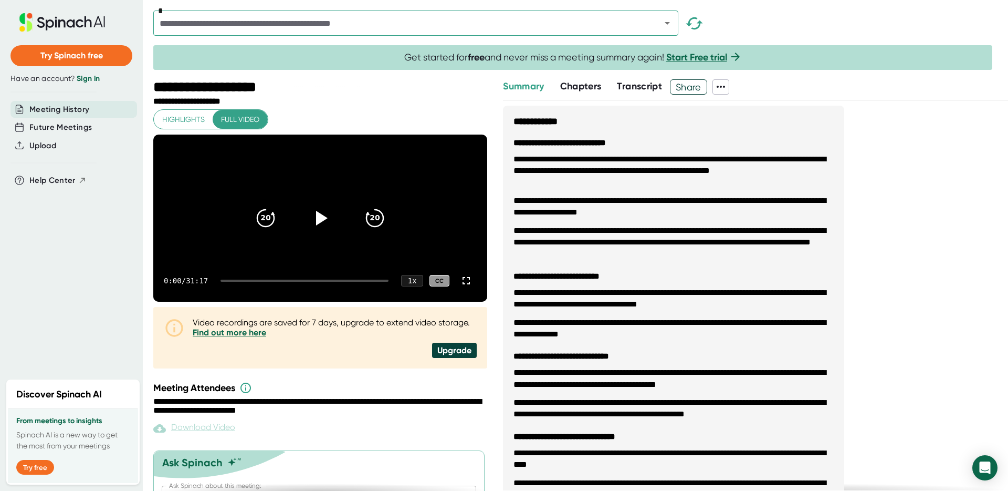
click at [638, 81] on span "Transcript" at bounding box center [639, 86] width 45 height 12
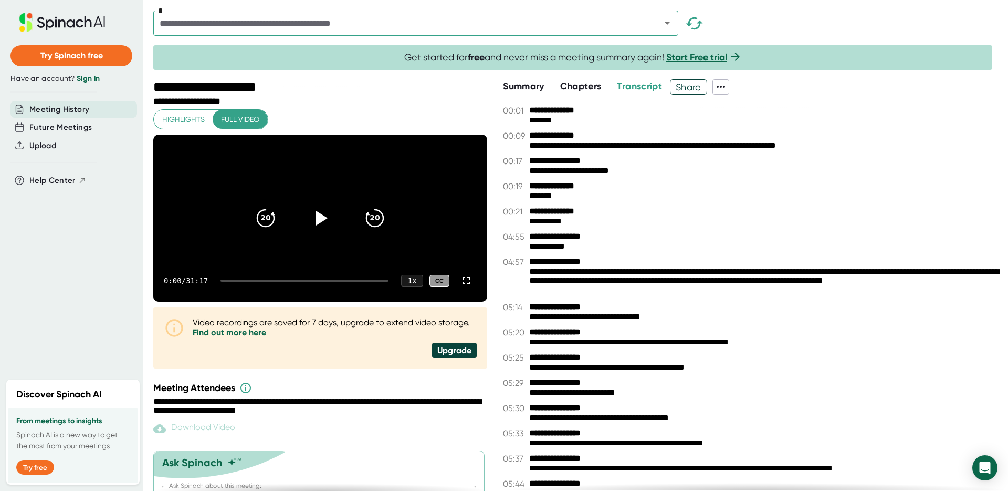
click at [723, 84] on icon at bounding box center [721, 86] width 13 height 13
click at [724, 85] on div at bounding box center [504, 245] width 1008 height 491
click at [574, 131] on b "**********" at bounding box center [568, 136] width 79 height 10
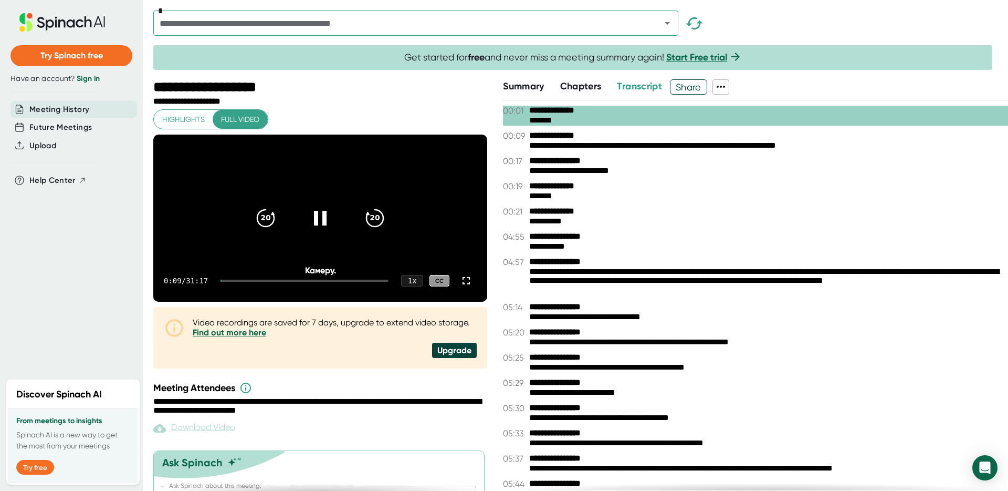
click at [536, 116] on div "*******" at bounding box center [764, 121] width 471 height 10
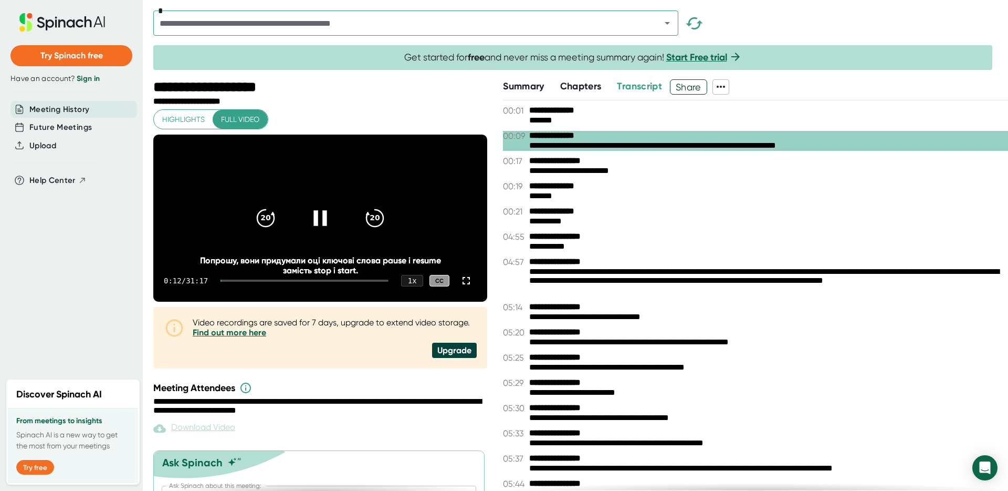
click at [321, 225] on icon at bounding box center [320, 217] width 13 height 15
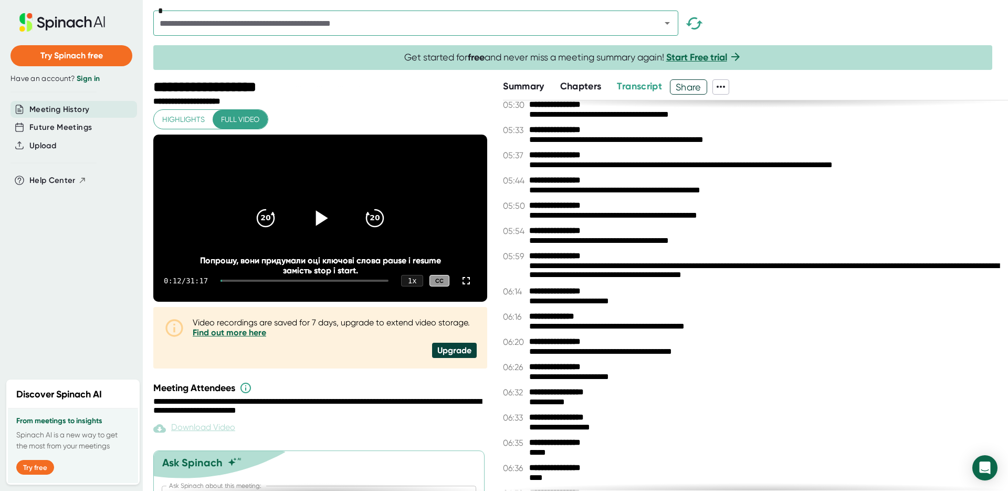
scroll to position [213, 0]
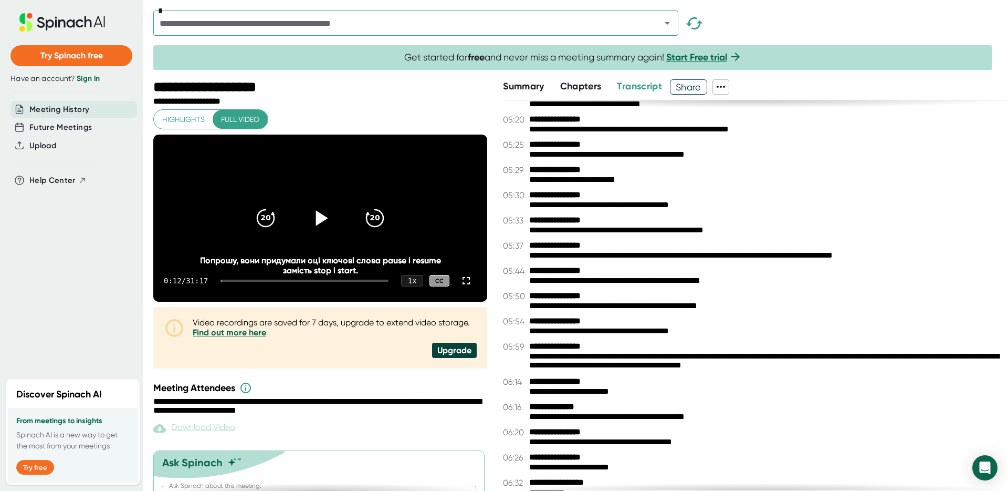
click at [90, 79] on link "Sign in" at bounding box center [88, 78] width 23 height 9
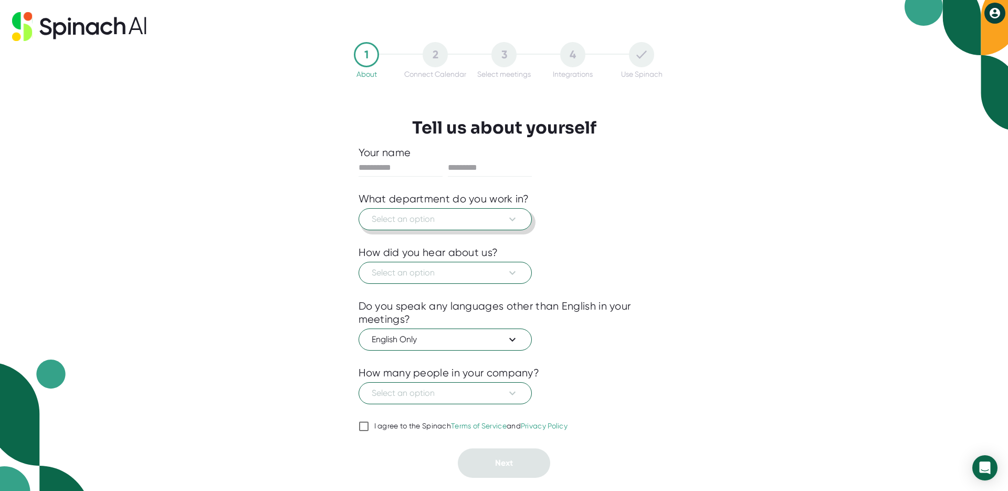
click at [474, 217] on span "Select an option" at bounding box center [445, 219] width 147 height 13
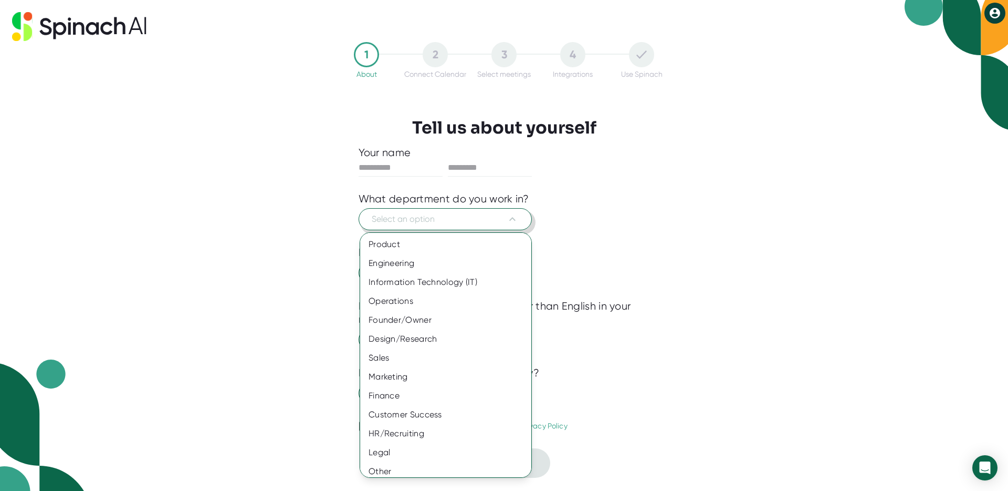
click at [474, 217] on div at bounding box center [504, 245] width 1008 height 491
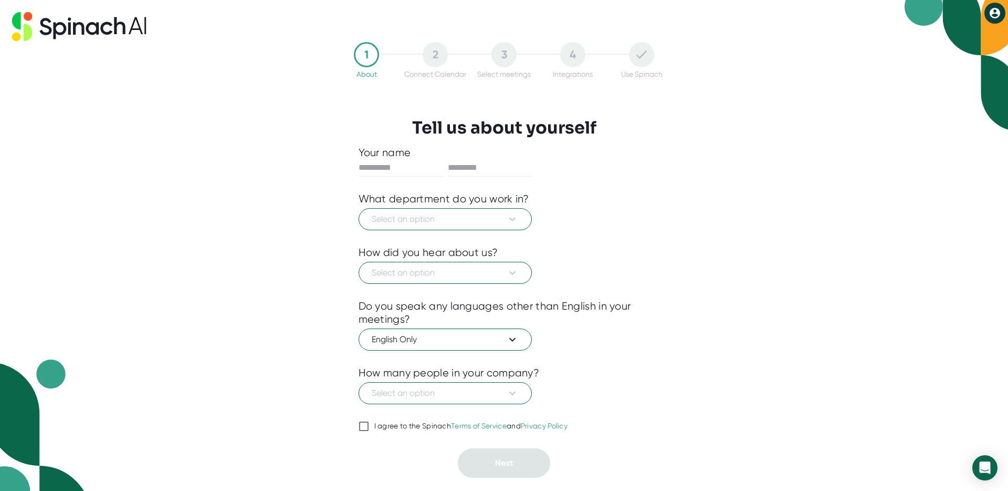
click at [436, 425] on div "I agree to the Spinach Terms of Service and Privacy Policy" at bounding box center [471, 425] width 194 height 9
click at [369, 425] on input "I agree to the Spinach Terms of Service and Privacy Policy" at bounding box center [364, 426] width 11 height 13
checkbox input "true"
click at [461, 222] on span "Select an option" at bounding box center [445, 219] width 147 height 13
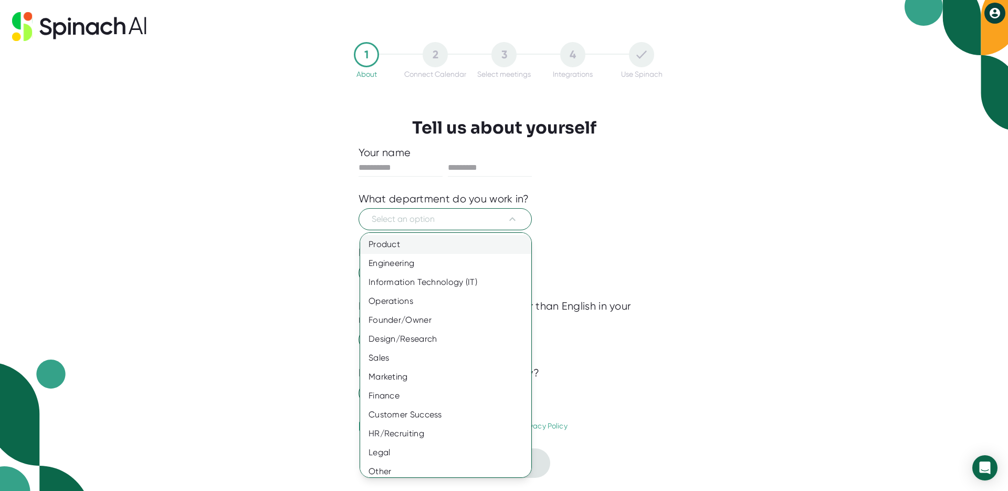
click at [403, 235] on div "Product" at bounding box center [449, 244] width 179 height 19
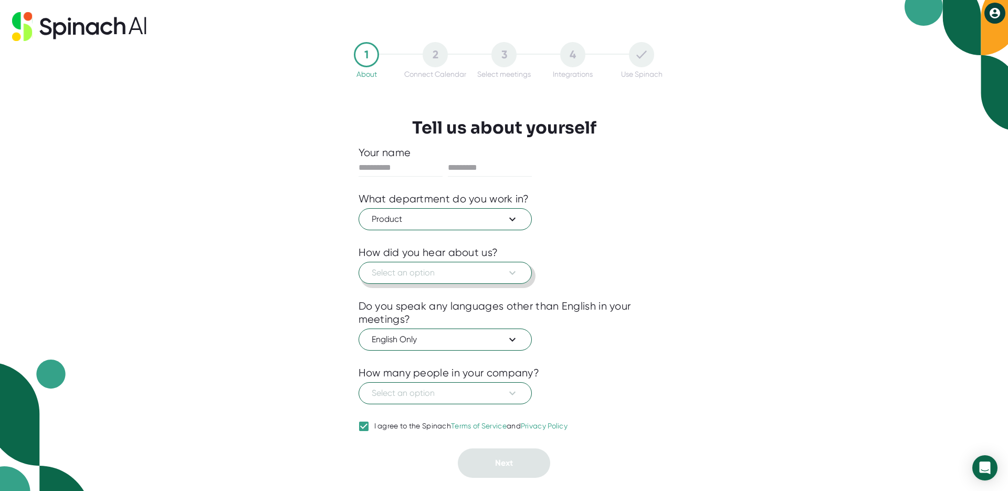
click at [428, 275] on span "Select an option" at bounding box center [445, 272] width 147 height 13
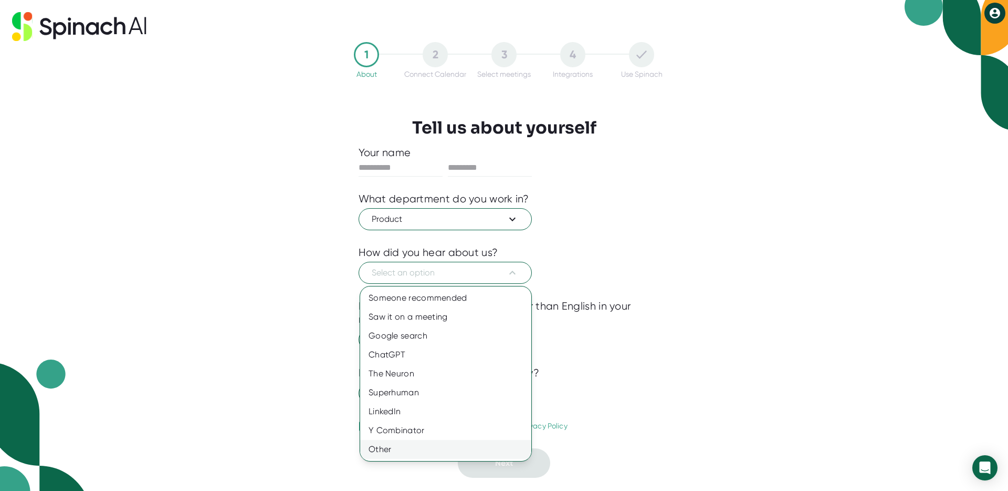
click at [440, 447] on div "Other" at bounding box center [445, 449] width 171 height 19
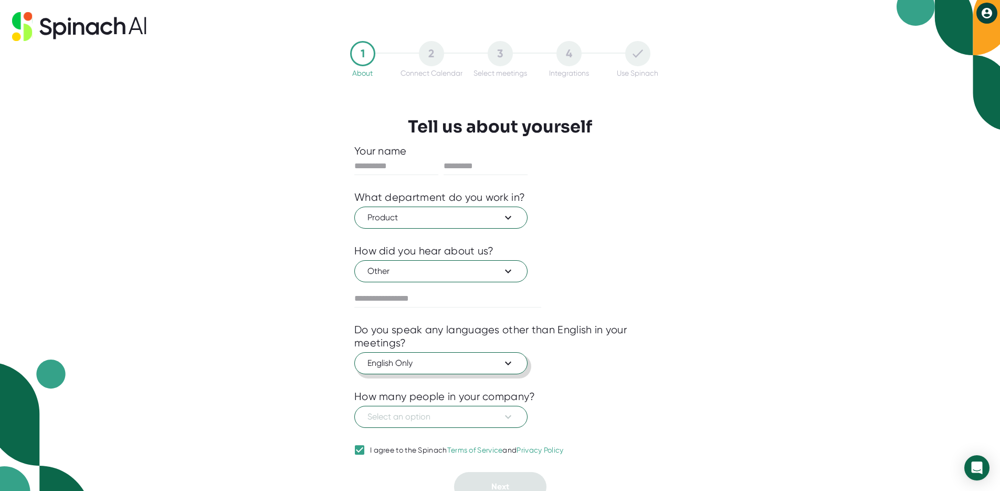
click at [467, 360] on span "English Only" at bounding box center [441, 363] width 147 height 13
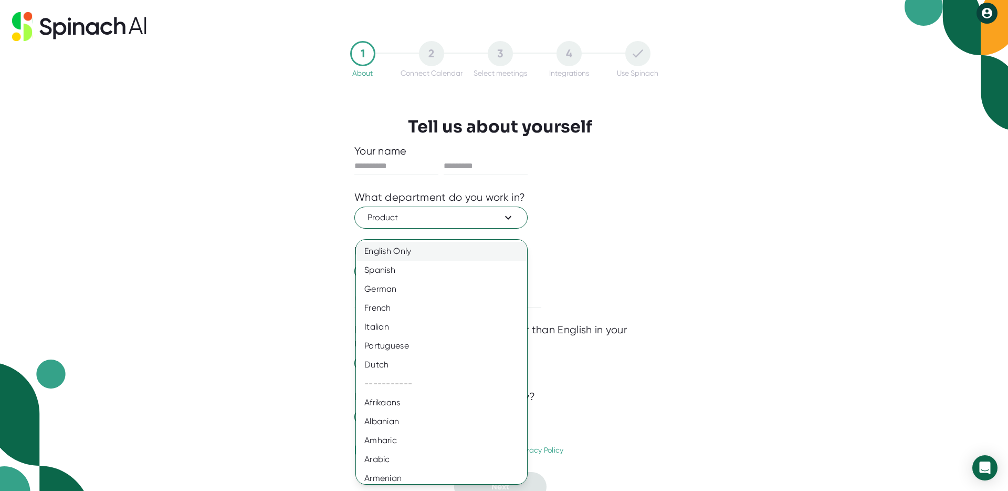
click at [444, 256] on div "English Only" at bounding box center [445, 251] width 179 height 19
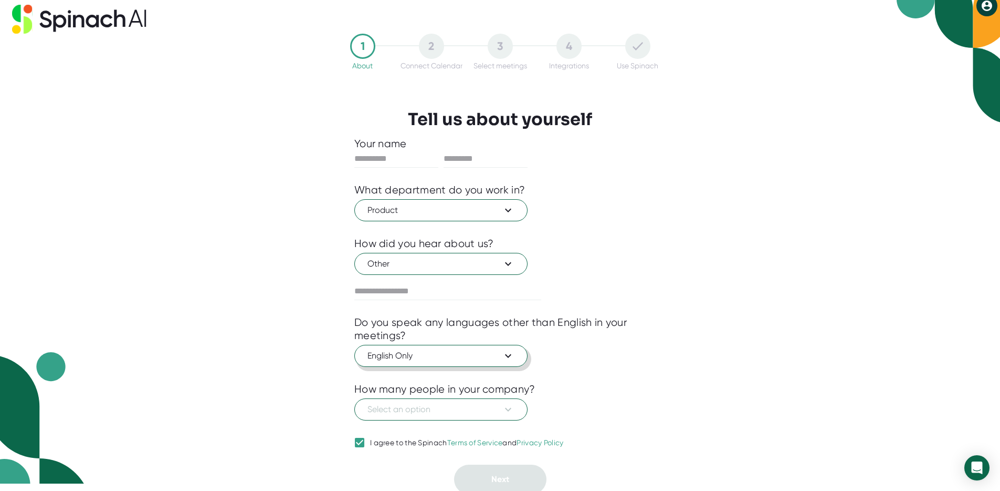
scroll to position [11, 0]
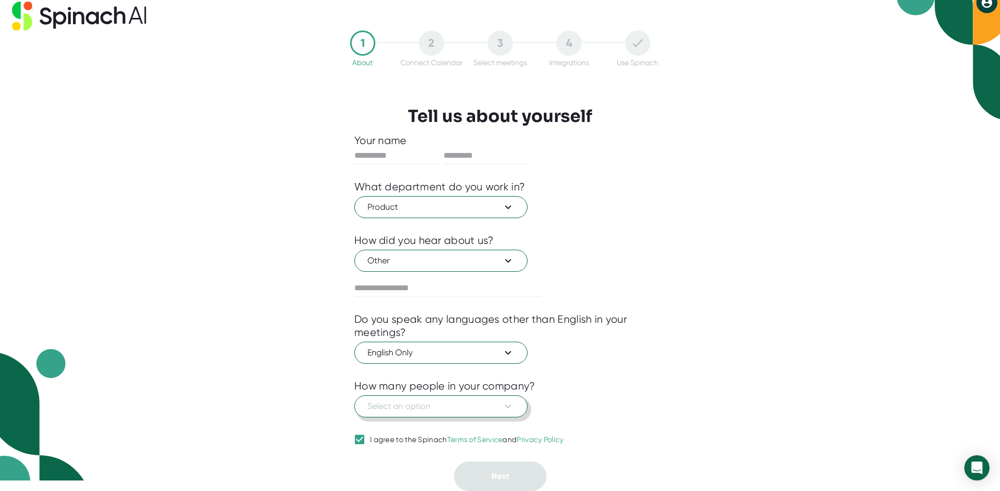
click at [485, 406] on span "Select an option" at bounding box center [441, 406] width 147 height 13
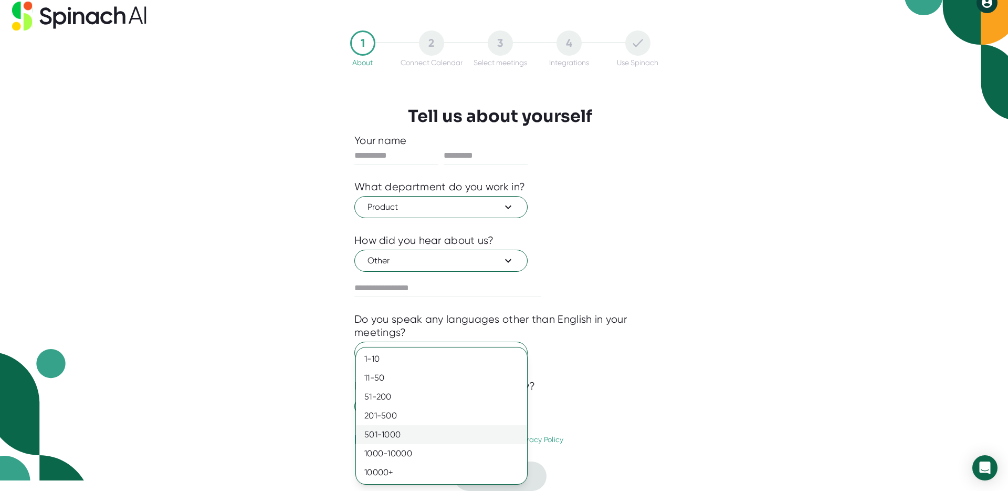
click at [477, 430] on div "501-1000" at bounding box center [441, 434] width 171 height 19
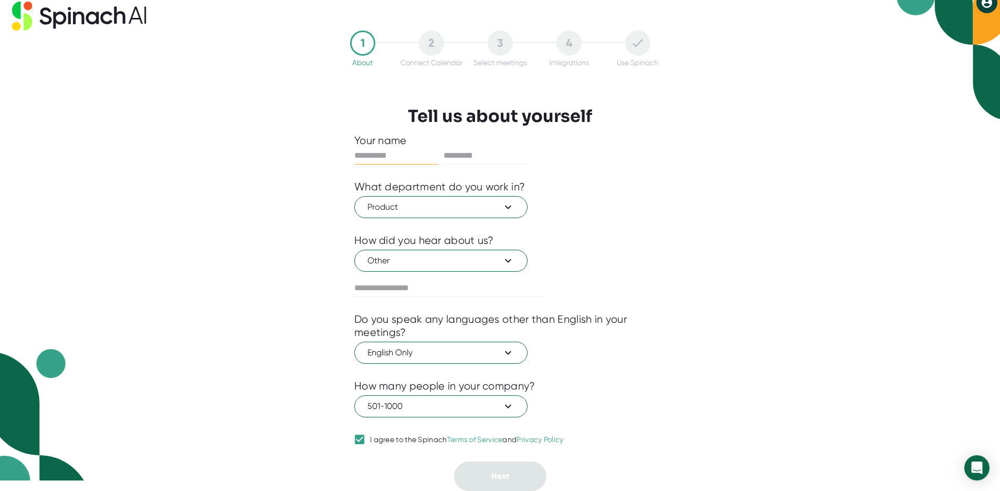
click at [404, 158] on input "text" at bounding box center [397, 155] width 84 height 17
type input "*"
click at [498, 477] on span "Next" at bounding box center [501, 476] width 18 height 10
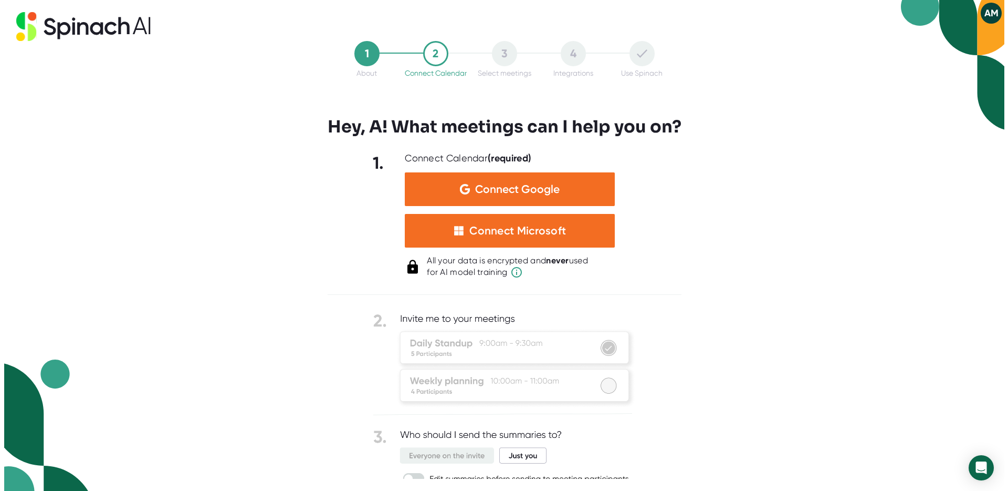
scroll to position [0, 0]
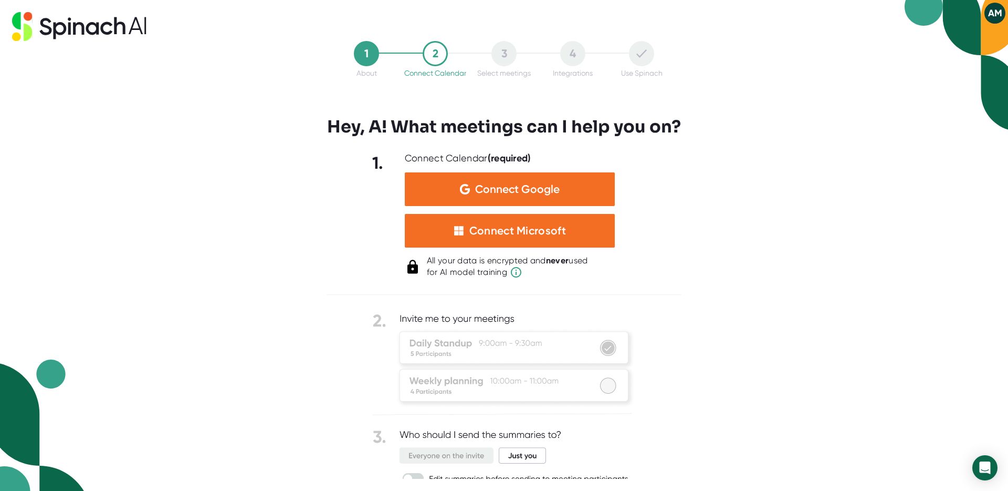
click at [814, 238] on div "1 About 2 Connect Calendar 3 Select meetings 4 Integrations Use Spinach Hey, A!…" at bounding box center [504, 245] width 1008 height 491
click at [62, 23] on icon at bounding box center [59, 30] width 13 height 17
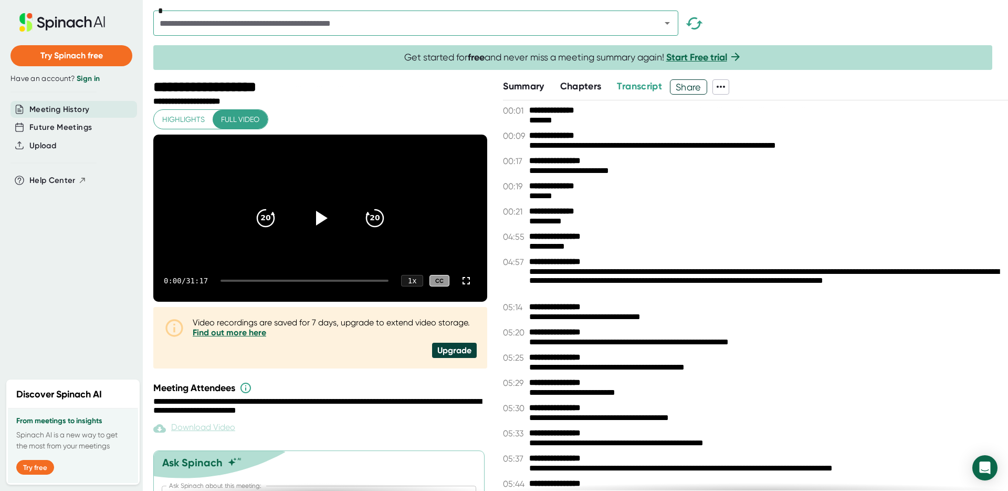
click at [92, 78] on link "Sign in" at bounding box center [88, 78] width 23 height 9
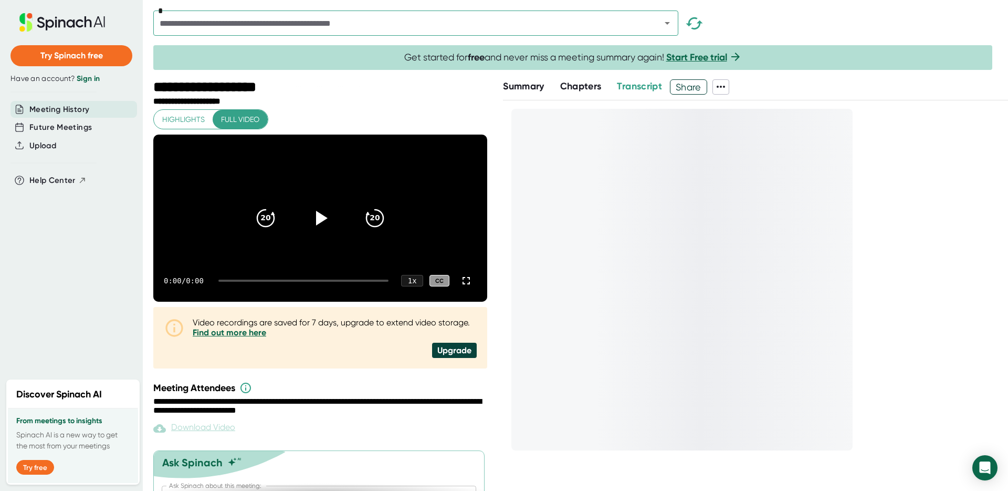
click at [89, 80] on link "Sign in" at bounding box center [88, 78] width 23 height 9
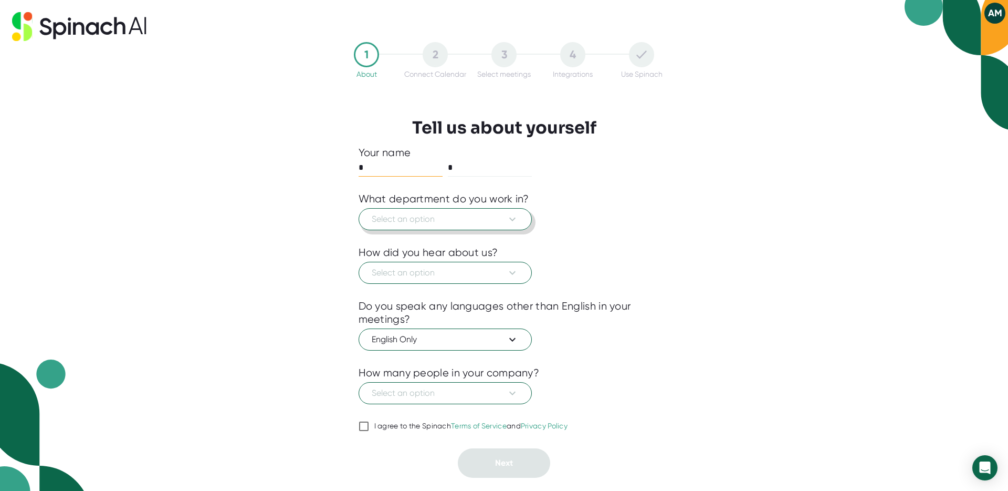
click at [502, 217] on span "Select an option" at bounding box center [445, 219] width 147 height 13
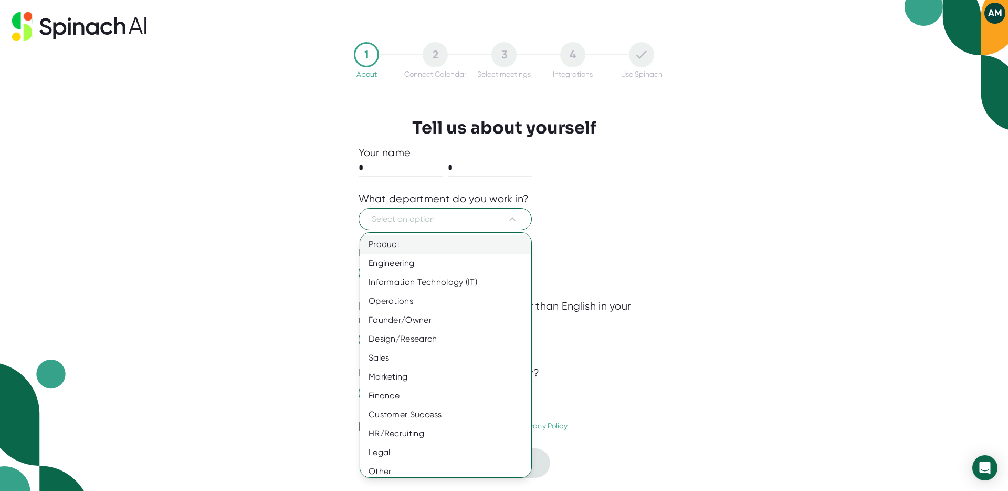
click at [452, 246] on div "Product" at bounding box center [449, 244] width 179 height 19
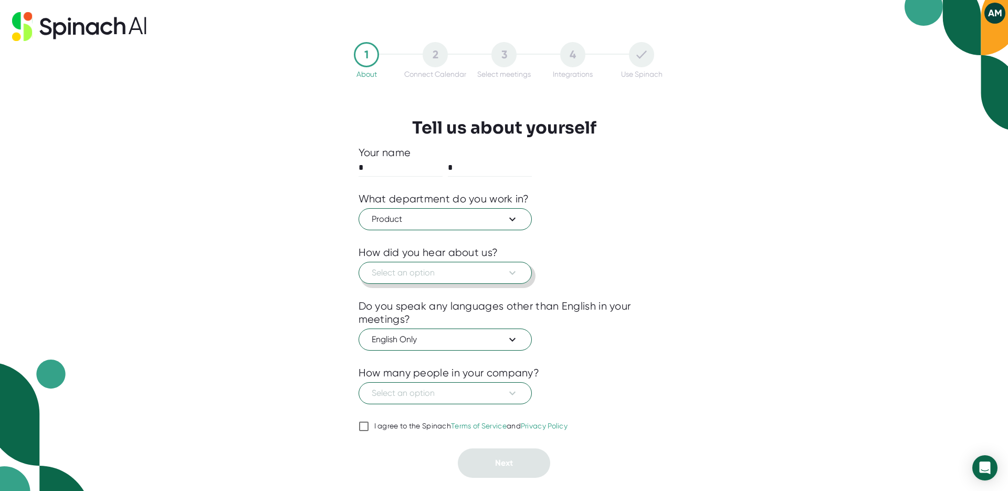
click at [488, 271] on span "Select an option" at bounding box center [445, 272] width 147 height 13
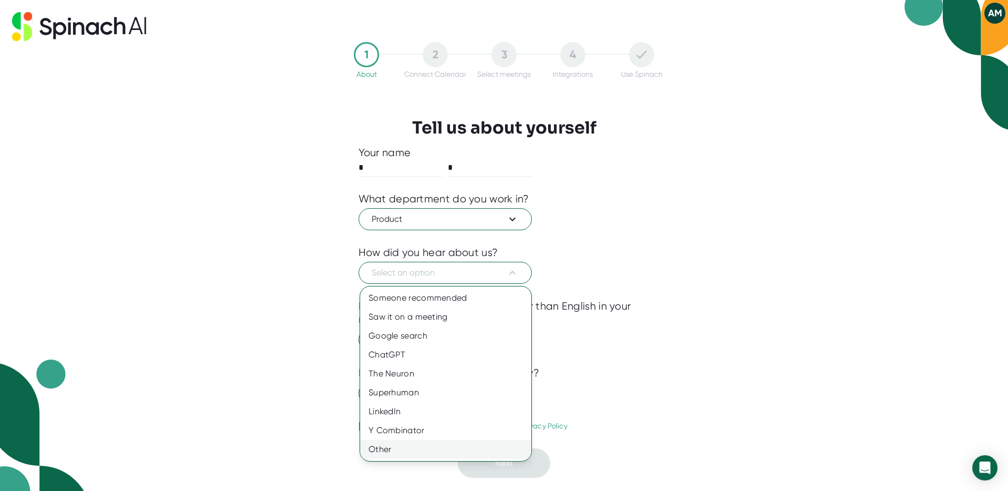
click at [389, 444] on div "Other" at bounding box center [445, 449] width 171 height 19
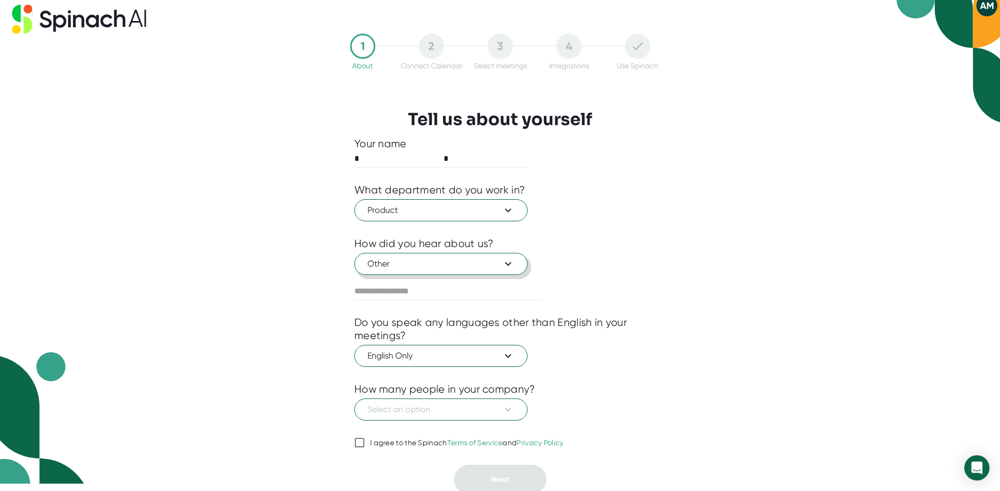
scroll to position [11, 0]
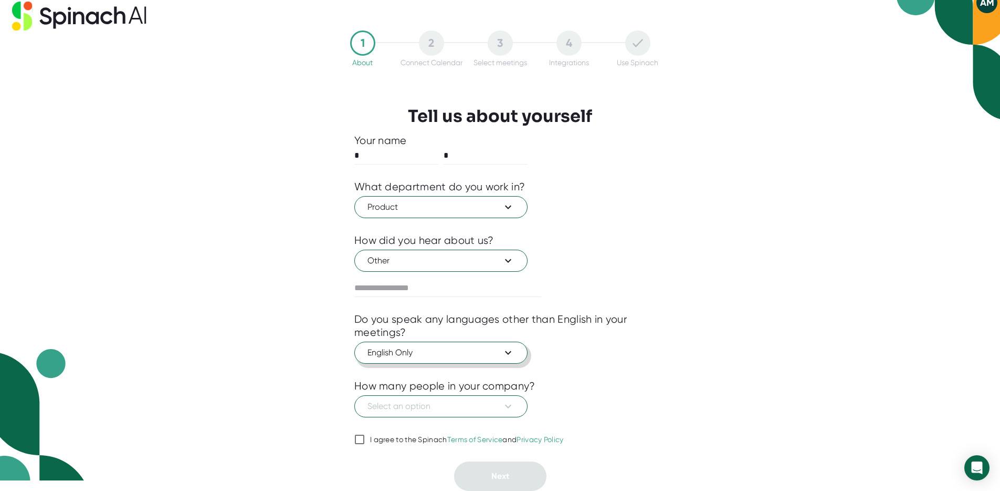
click at [479, 355] on span "English Only" at bounding box center [441, 352] width 147 height 13
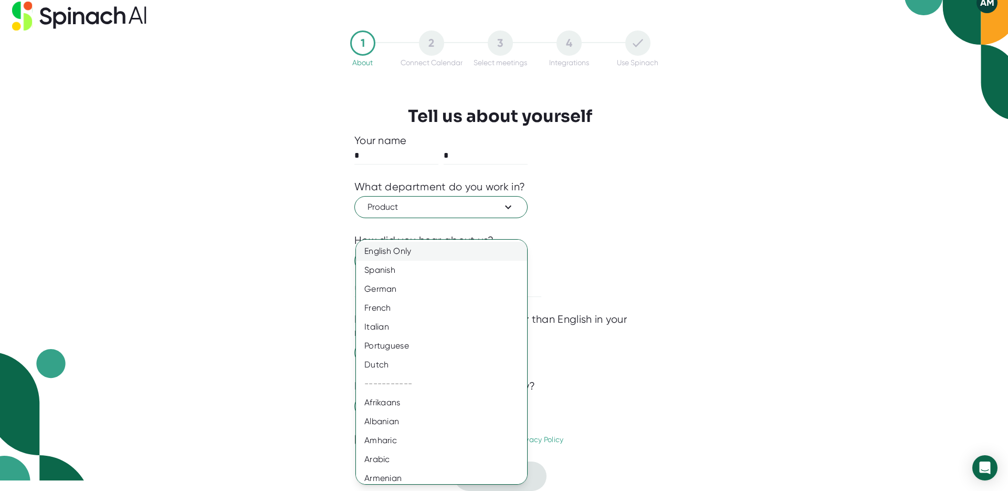
click at [439, 251] on div "English Only" at bounding box center [445, 251] width 179 height 19
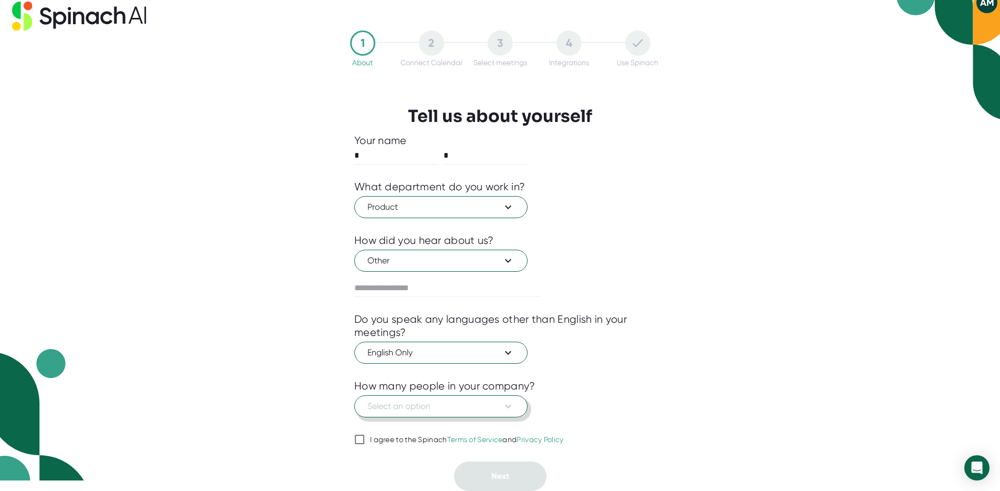
click at [524, 402] on button "Select an option" at bounding box center [441, 406] width 173 height 22
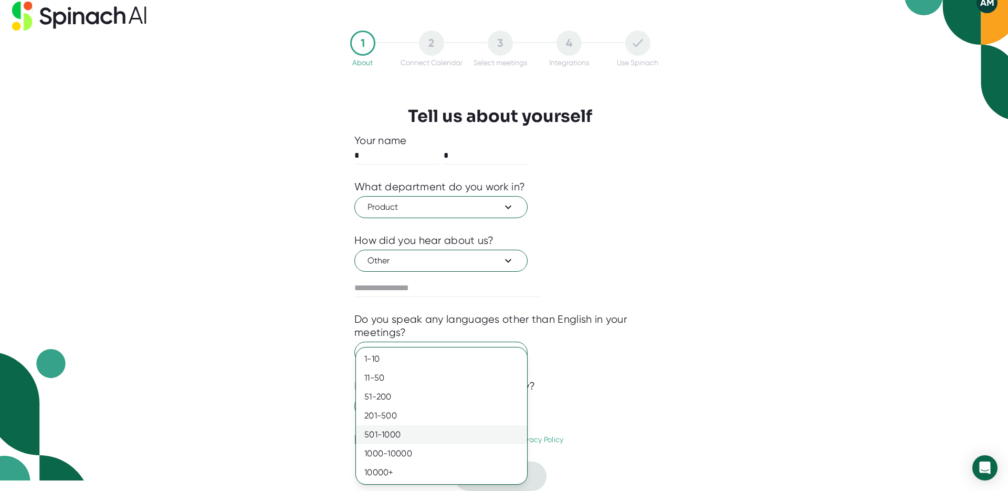
click at [440, 434] on div "501-1000" at bounding box center [441, 434] width 171 height 19
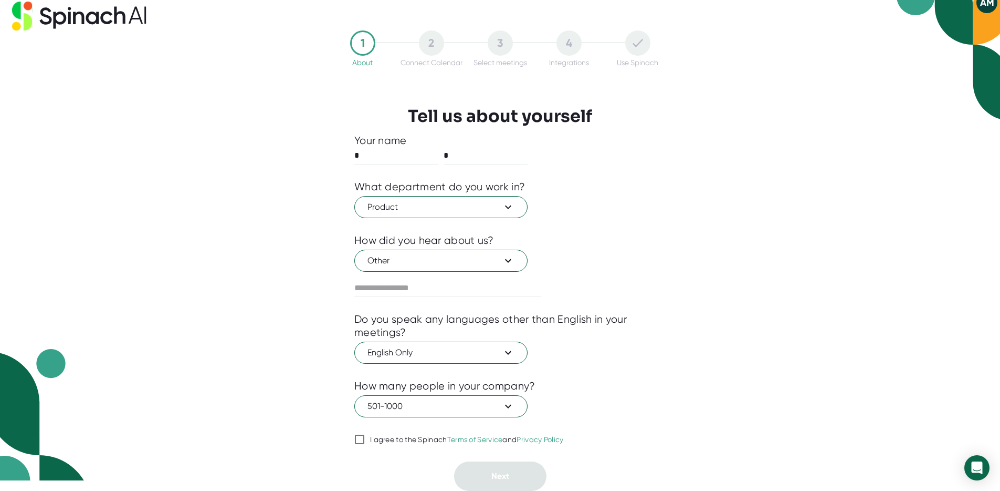
click at [403, 442] on div "I agree to the Spinach Terms of Service and Privacy Policy" at bounding box center [467, 439] width 194 height 9
click at [365, 442] on input "I agree to the Spinach Terms of Service and Privacy Policy" at bounding box center [360, 439] width 11 height 13
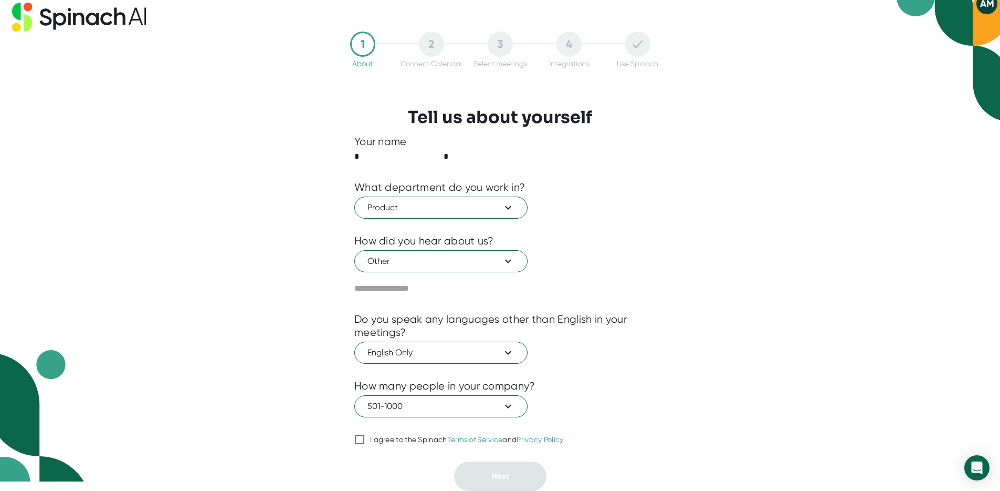
checkbox input "true"
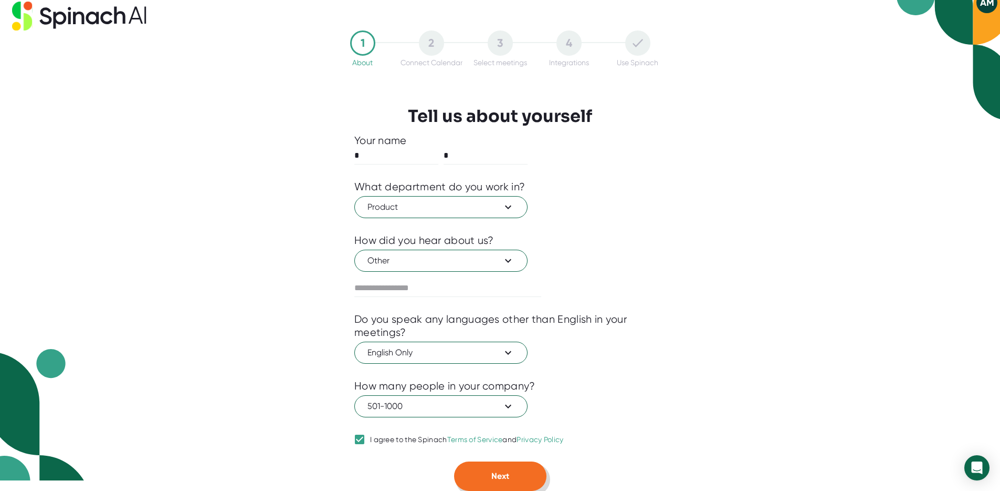
click at [530, 477] on button "Next" at bounding box center [500, 475] width 92 height 29
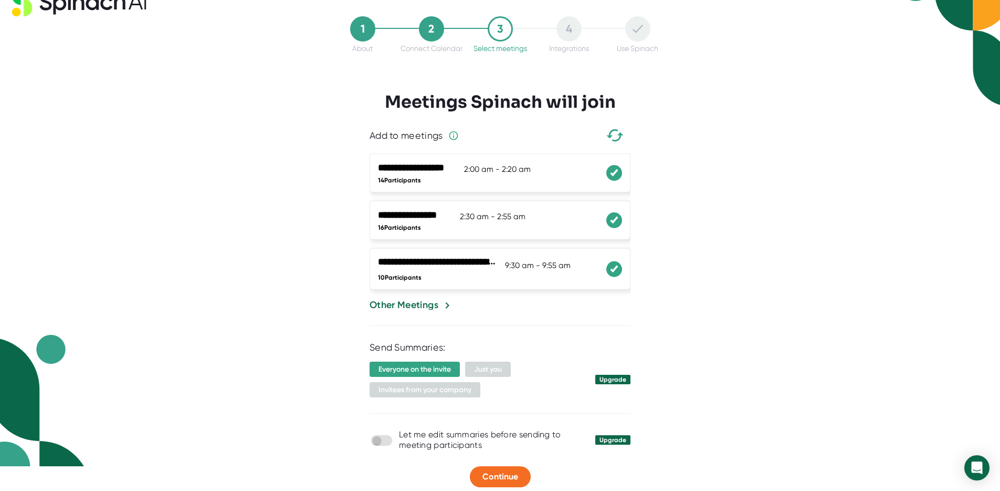
scroll to position [37, 0]
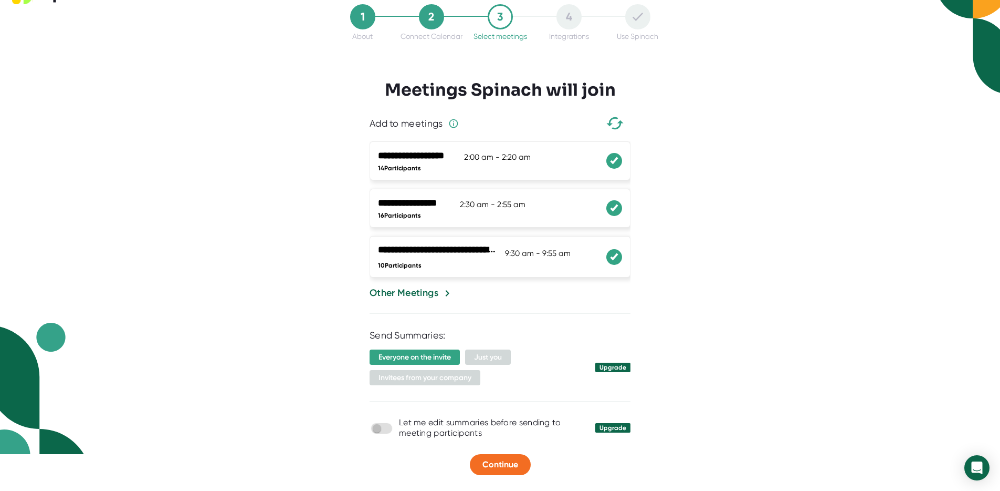
click at [607, 251] on div at bounding box center [615, 257] width 16 height 16
click at [609, 211] on icon at bounding box center [614, 208] width 11 height 8
click at [607, 165] on div at bounding box center [615, 161] width 16 height 16
click at [436, 292] on div "Other Meetings" at bounding box center [404, 293] width 69 height 14
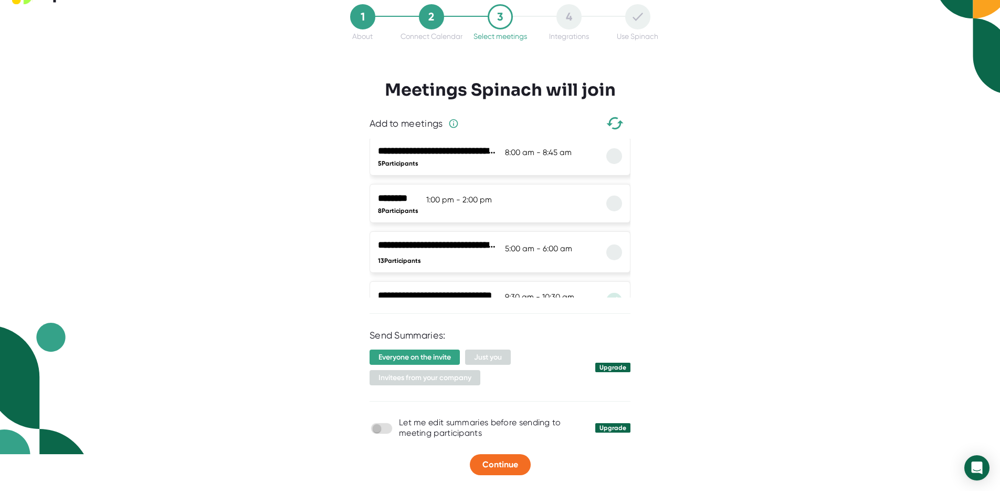
scroll to position [143, 0]
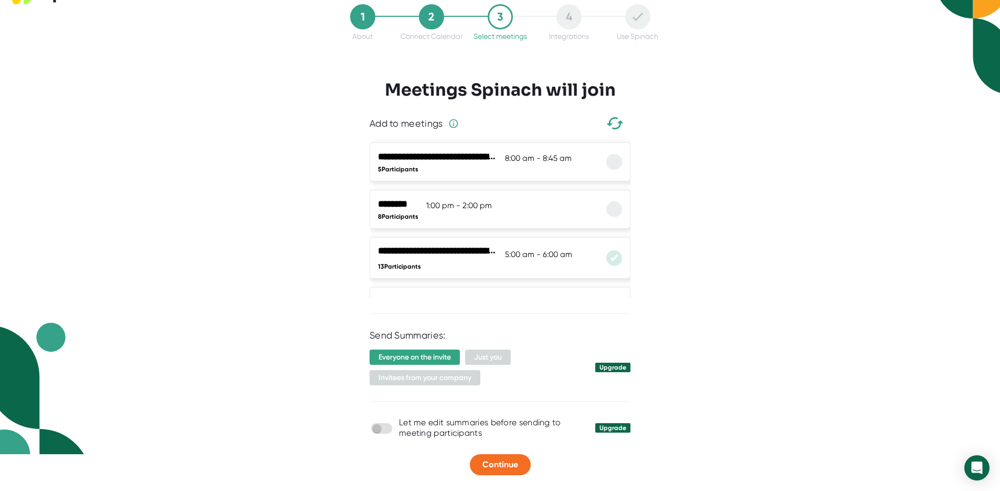
click at [611, 256] on icon at bounding box center [614, 257] width 6 height 5
click at [612, 257] on div at bounding box center [615, 258] width 16 height 16
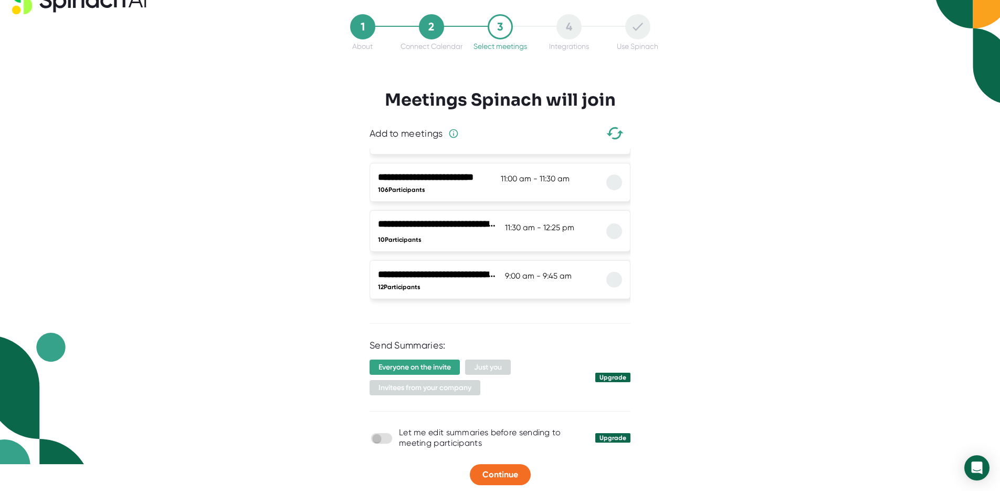
scroll to position [37, 0]
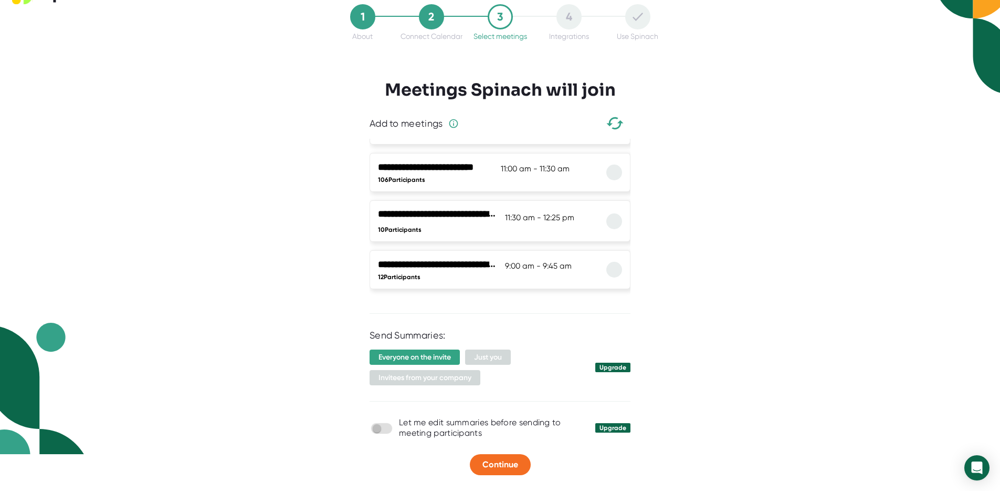
click at [476, 360] on span "Just you" at bounding box center [488, 356] width 46 height 15
click at [480, 357] on span "Just you" at bounding box center [488, 356] width 46 height 15
click at [467, 373] on span "Invitees from your company" at bounding box center [425, 377] width 111 height 15
click at [507, 468] on span "Continue" at bounding box center [501, 464] width 36 height 10
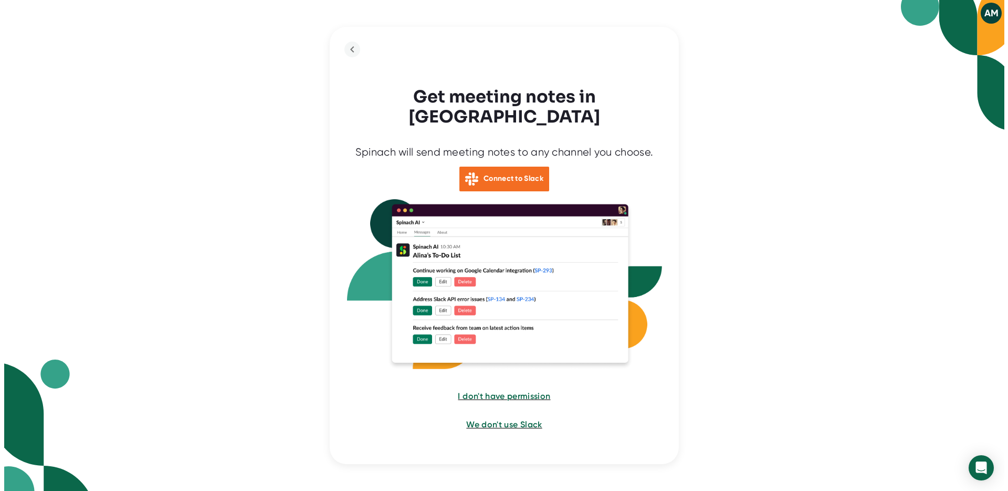
scroll to position [0, 0]
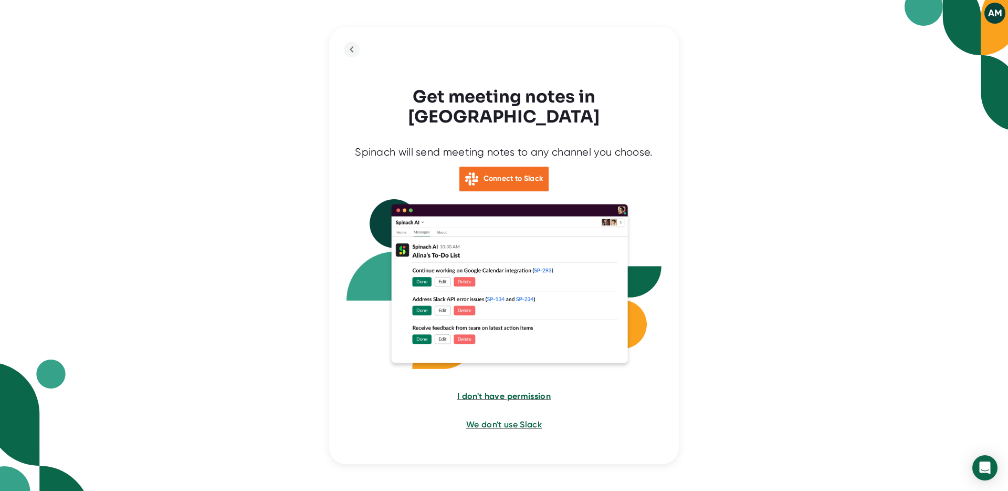
click at [532, 391] on span "I don't have permission" at bounding box center [503, 396] width 93 height 10
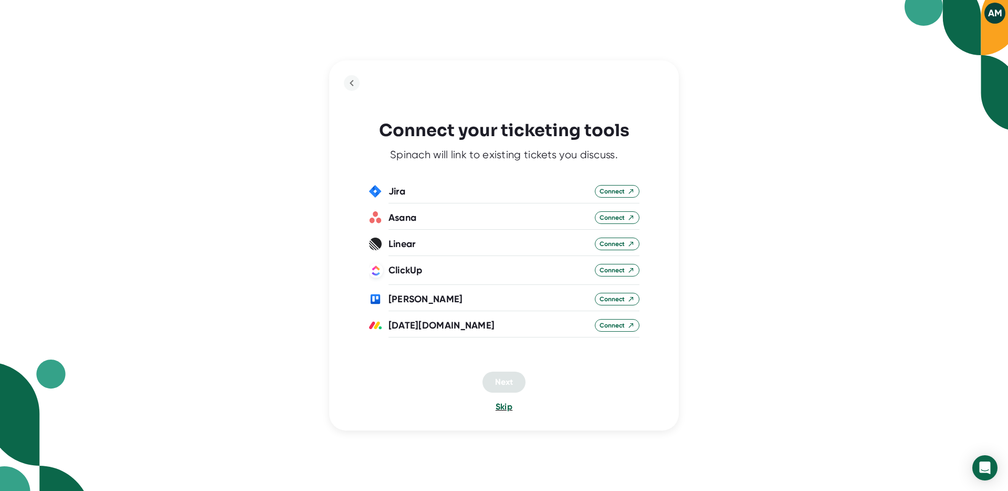
click at [501, 408] on span "Skip" at bounding box center [504, 406] width 17 height 10
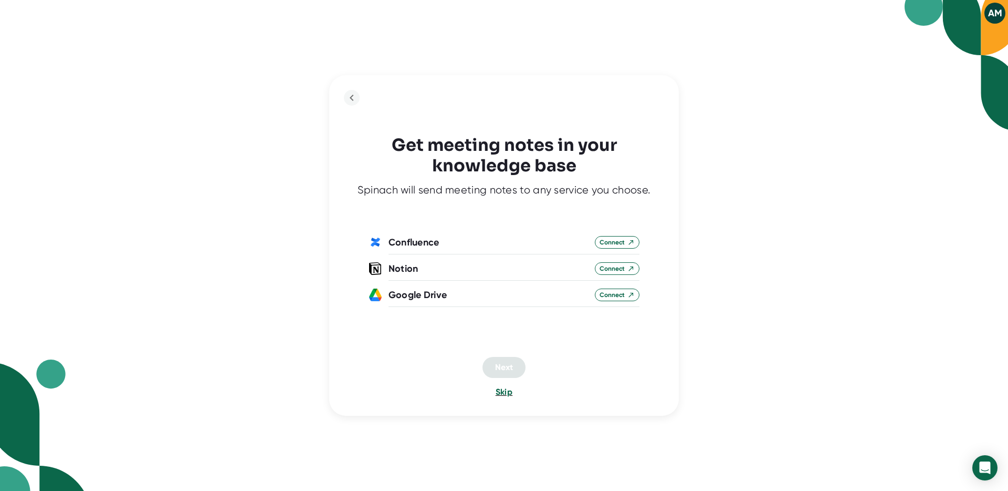
click at [502, 392] on span "Skip" at bounding box center [504, 392] width 17 height 10
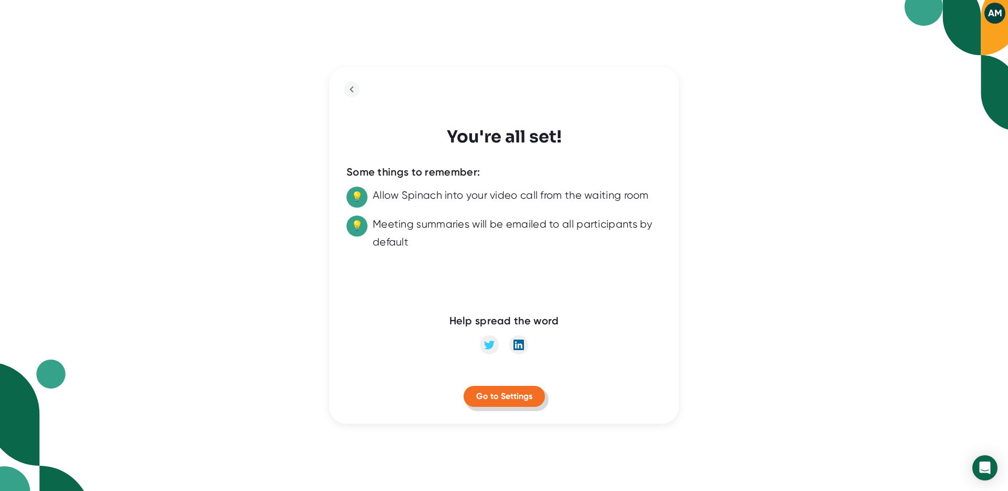
click at [510, 394] on span "Go to Settings" at bounding box center [504, 396] width 56 height 10
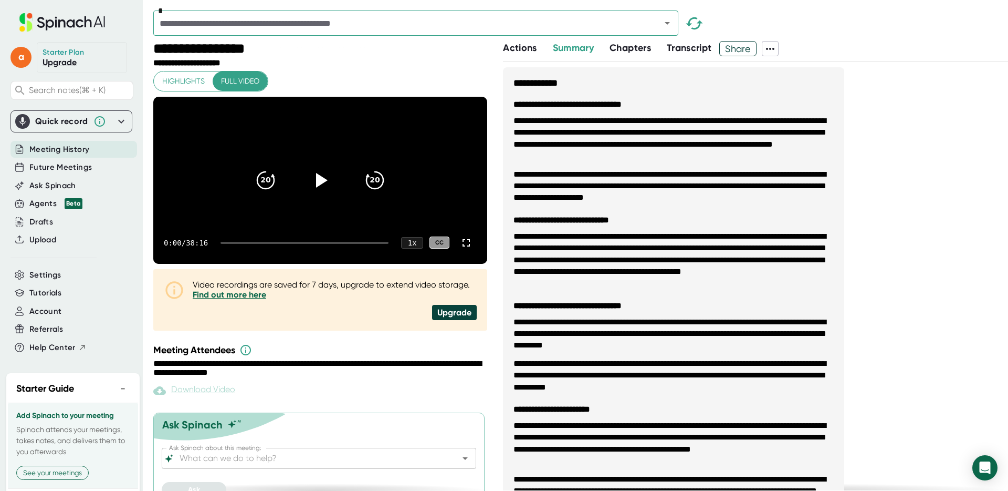
click at [70, 148] on span "Meeting History" at bounding box center [59, 149] width 60 height 12
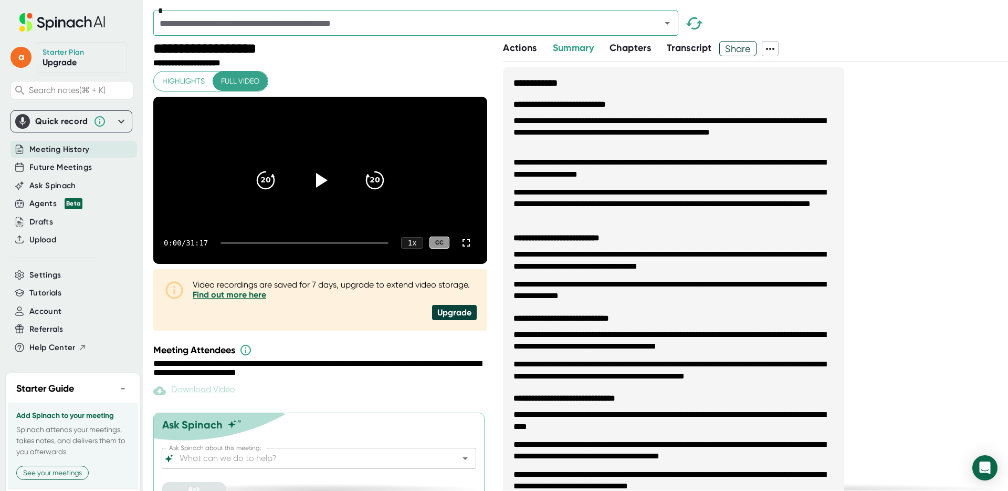
click at [699, 47] on span "Transcript" at bounding box center [689, 48] width 45 height 12
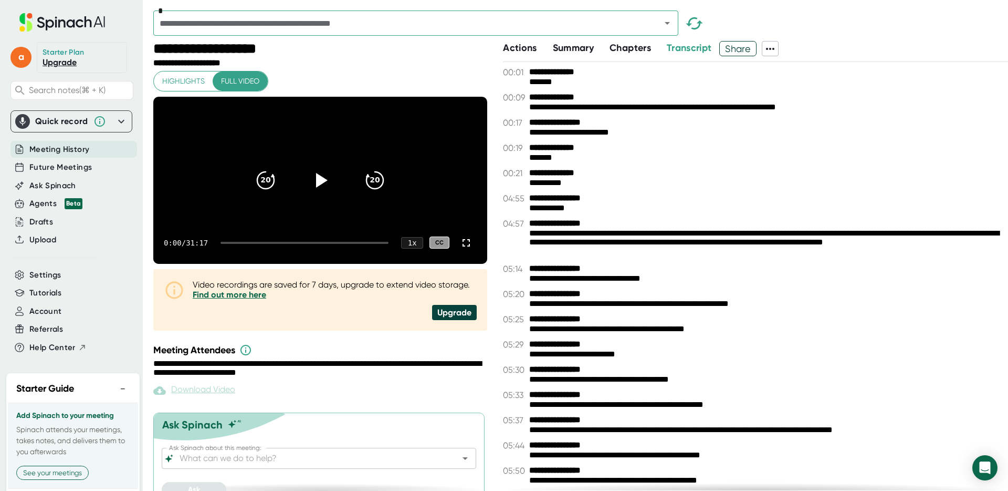
click at [775, 48] on icon at bounding box center [770, 49] width 8 height 2
click at [794, 45] on div at bounding box center [504, 245] width 1008 height 491
click at [775, 49] on icon at bounding box center [770, 49] width 8 height 2
click at [794, 36] on div at bounding box center [504, 245] width 1008 height 491
click at [623, 45] on span "Chapters" at bounding box center [630, 48] width 41 height 12
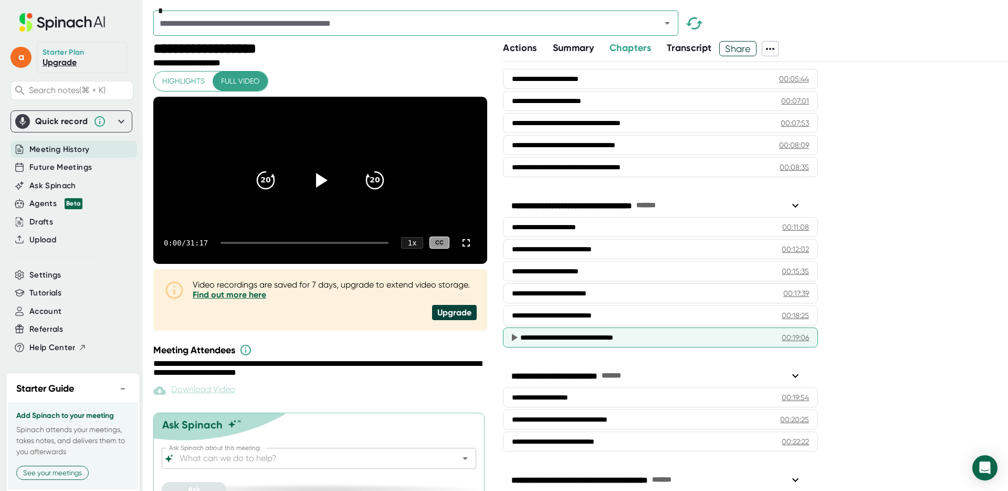
scroll to position [165, 0]
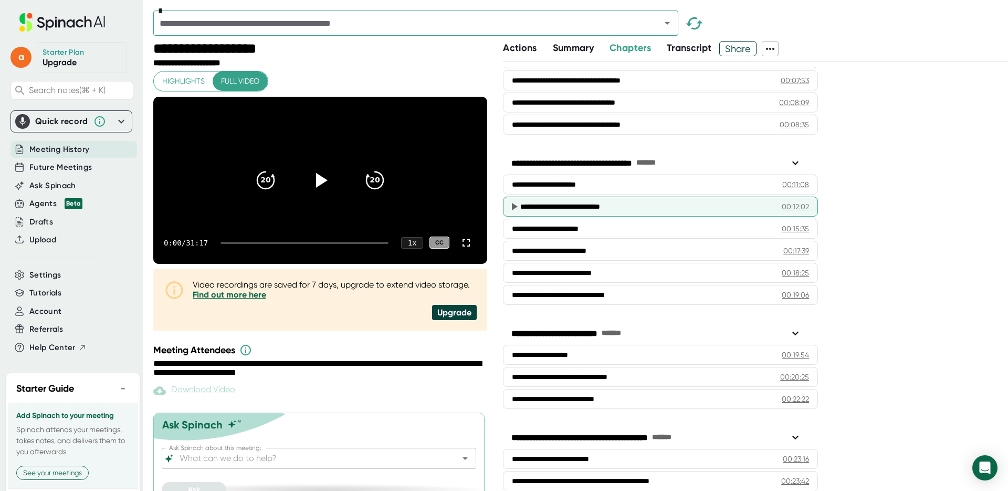
click at [719, 205] on div "**********" at bounding box center [642, 206] width 245 height 11
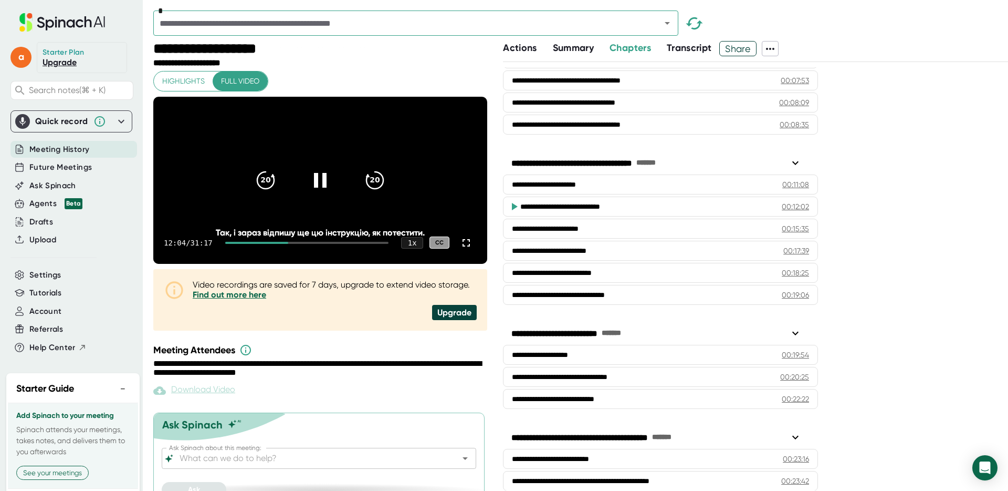
click at [788, 205] on div "00:12:02" at bounding box center [795, 206] width 27 height 11
click at [308, 186] on icon at bounding box center [320, 179] width 26 height 26
click at [710, 46] on span "Transcript" at bounding box center [689, 48] width 45 height 12
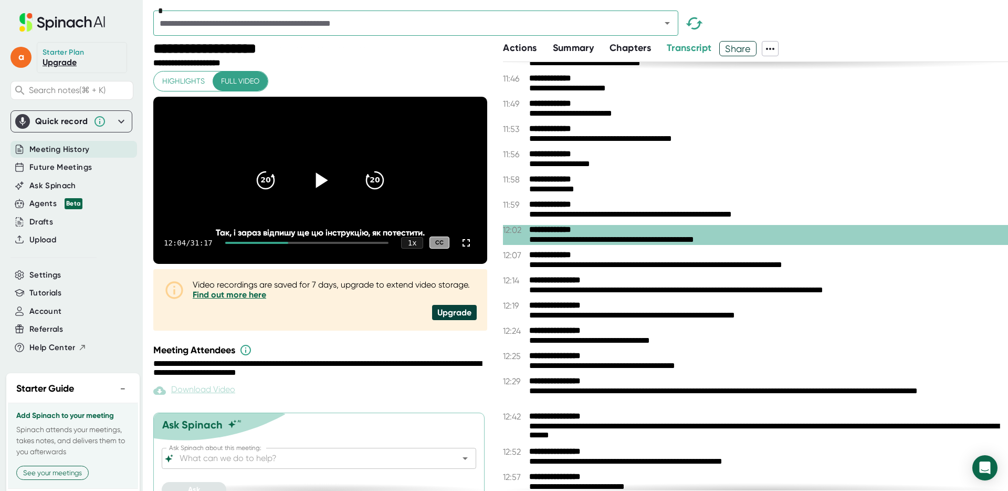
scroll to position [2223, 0]
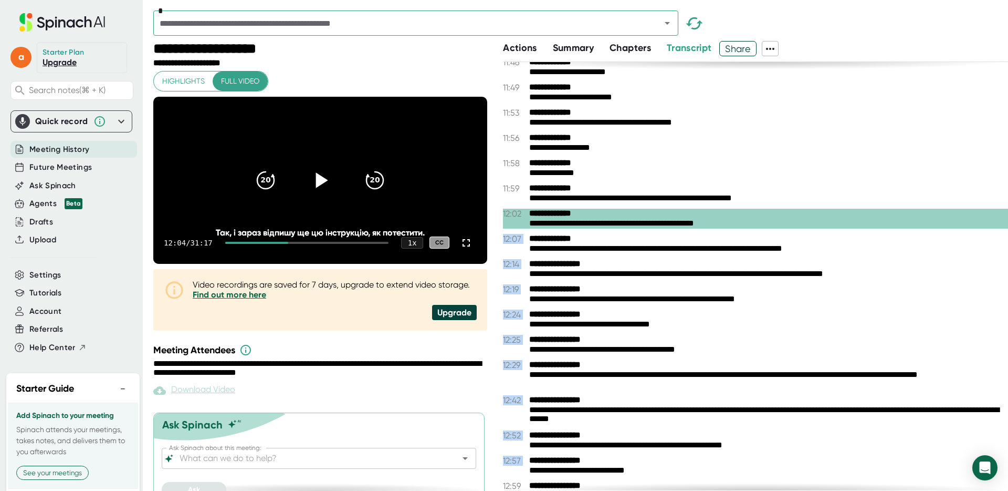
drag, startPoint x: 550, startPoint y: 222, endPoint x: 668, endPoint y: 476, distance: 279.8
click at [668, 432] on div "**********" at bounding box center [755, 276] width 505 height 428
copy div "**********"
click at [505, 239] on span "12:07" at bounding box center [515, 239] width 24 height 10
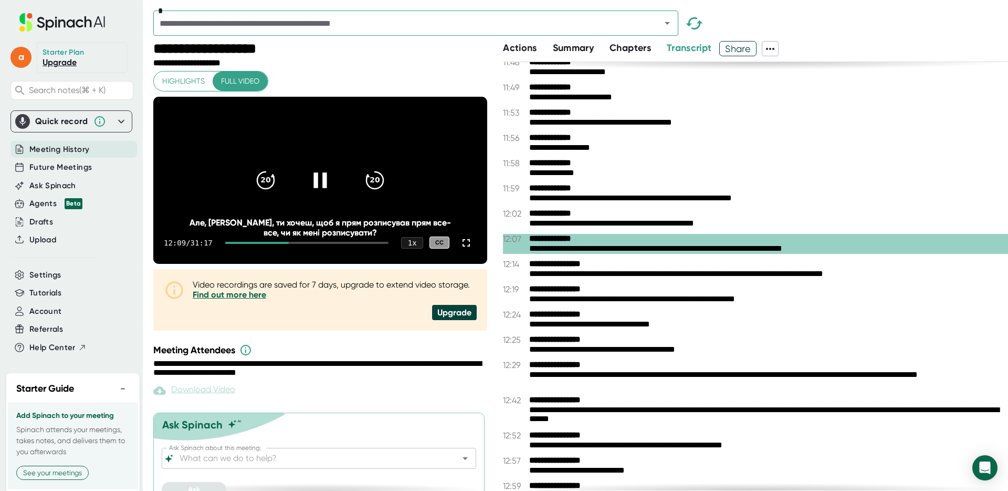
click at [314, 187] on icon at bounding box center [320, 179] width 13 height 15
click at [790, 27] on div "*" at bounding box center [580, 26] width 855 height 30
click at [754, 23] on div "*" at bounding box center [580, 26] width 855 height 30
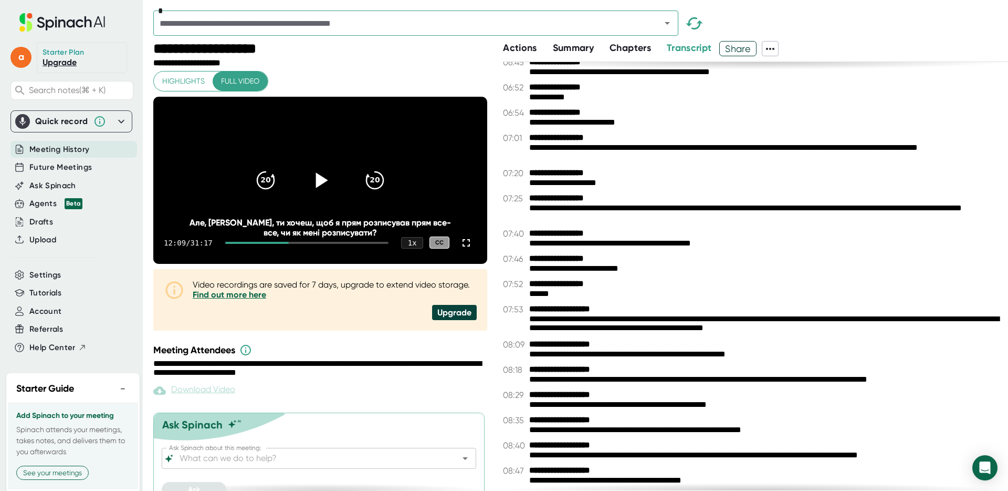
scroll to position [14, 0]
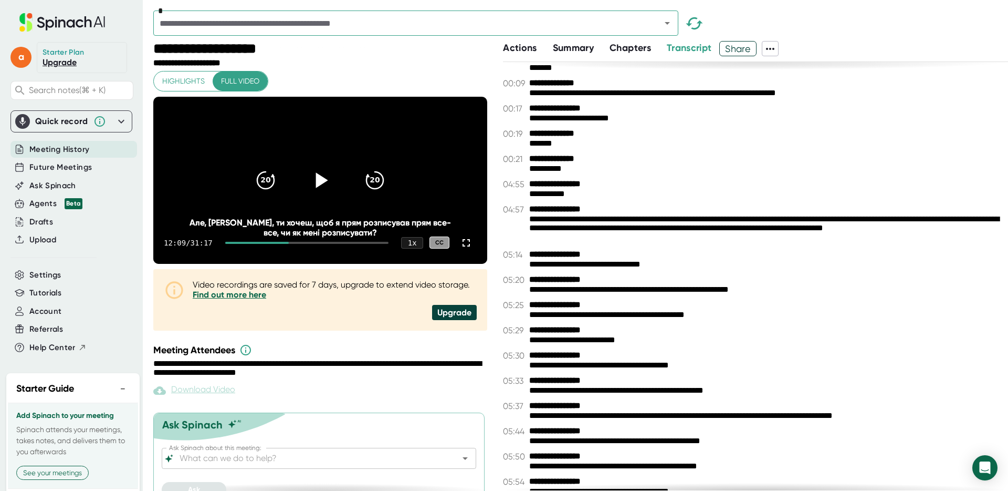
click at [629, 44] on span "Chapters" at bounding box center [630, 48] width 41 height 12
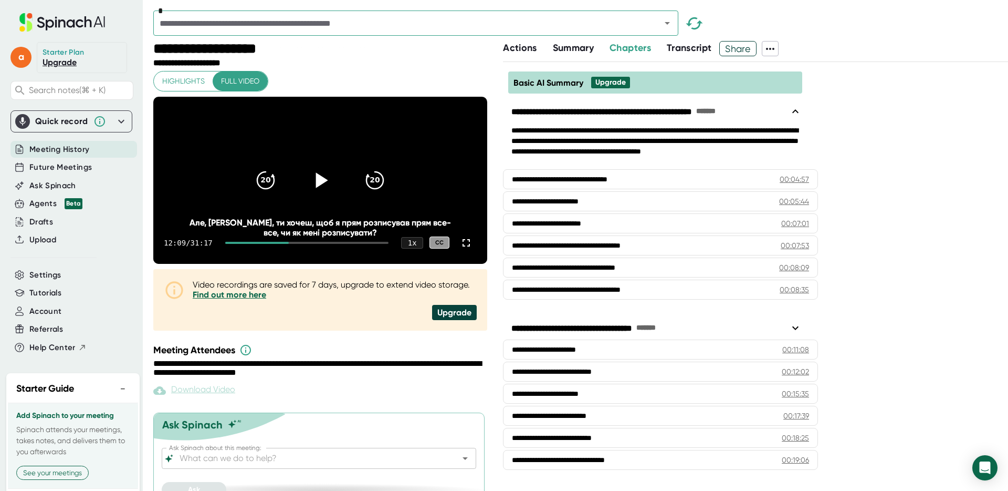
click at [578, 49] on span "Summary" at bounding box center [573, 48] width 41 height 12
